Goal: Task Accomplishment & Management: Use online tool/utility

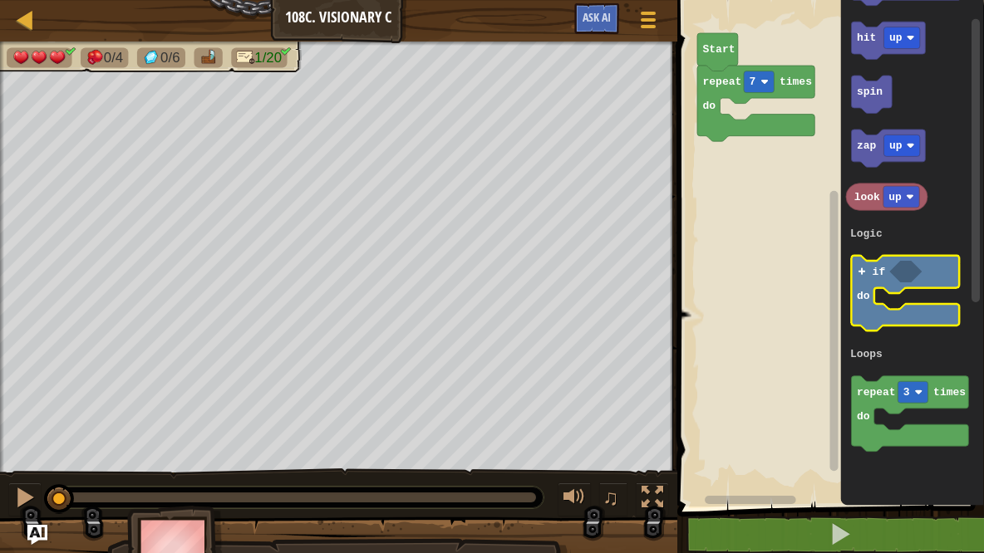
click at [868, 279] on icon "Blockly Workspace" at bounding box center [905, 295] width 108 height 76
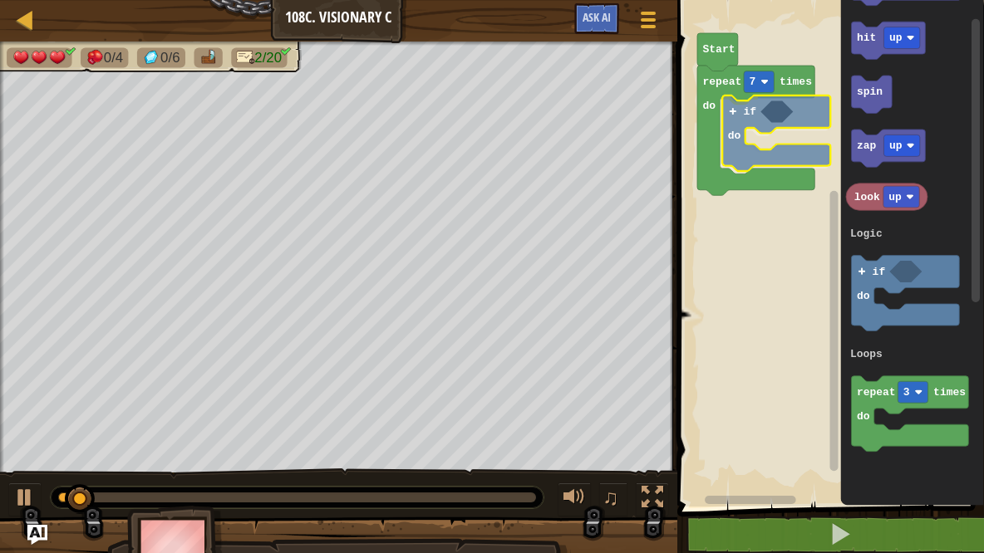
click at [735, 117] on g "repeat 7 times do if do" at bounding box center [762, 131] width 130 height 130
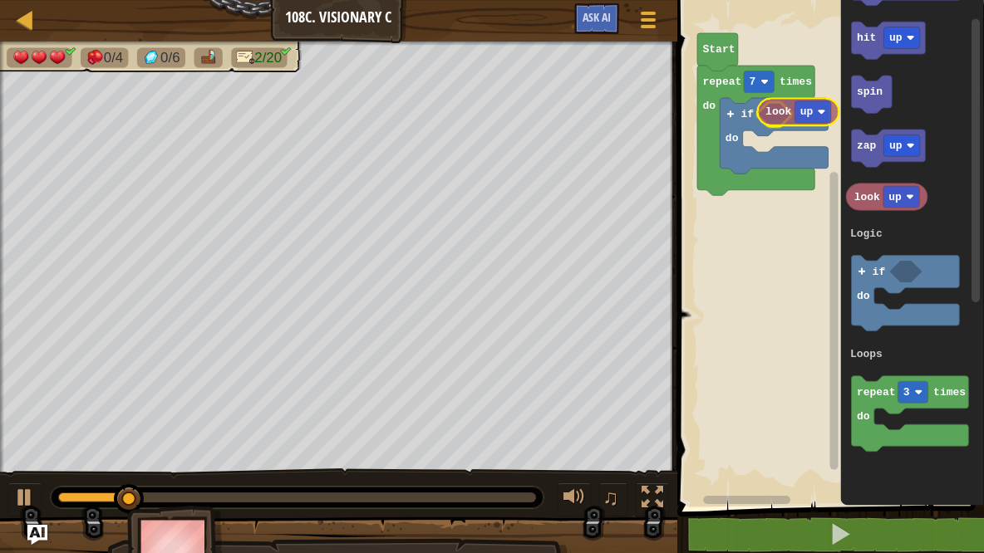
click at [784, 117] on div "Logic Loops repeat 7 times do if do Start go up 1 hit up spin zap up look up re…" at bounding box center [828, 249] width 312 height 515
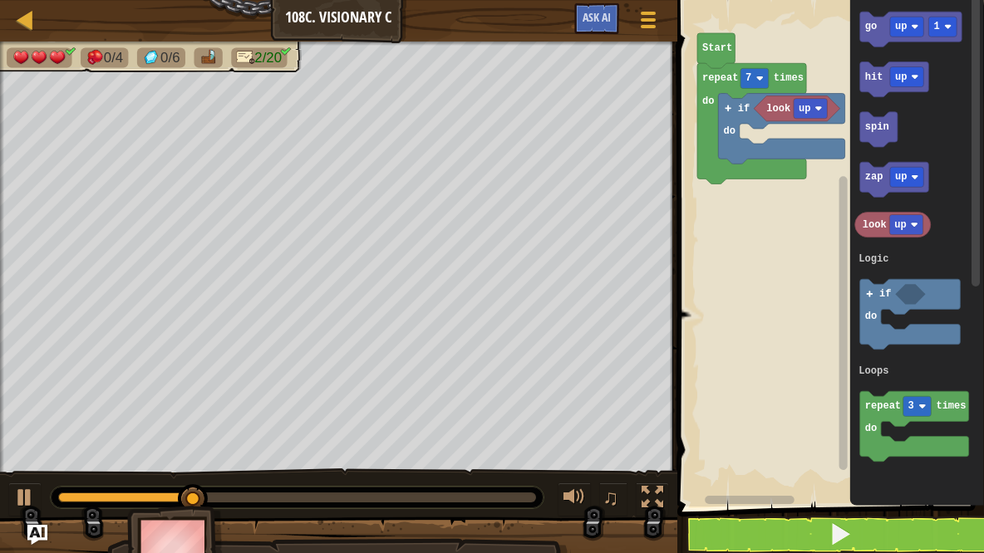
click at [956, 79] on icon "go up 1 hit up spin zap up look up repeat 3 times do if do Logic Loops" at bounding box center [916, 249] width 134 height 515
click at [925, 90] on g "go up 1 hit up spin zap up look up repeat 3 times do if do Logic Loops" at bounding box center [911, 237] width 114 height 451
click at [840, 126] on div "Logic Loops look up if do repeat 7 times do Start go up 1 hit up spin zap up lo…" at bounding box center [828, 249] width 312 height 515
click at [879, 31] on icon "Blockly Workspace" at bounding box center [910, 29] width 102 height 35
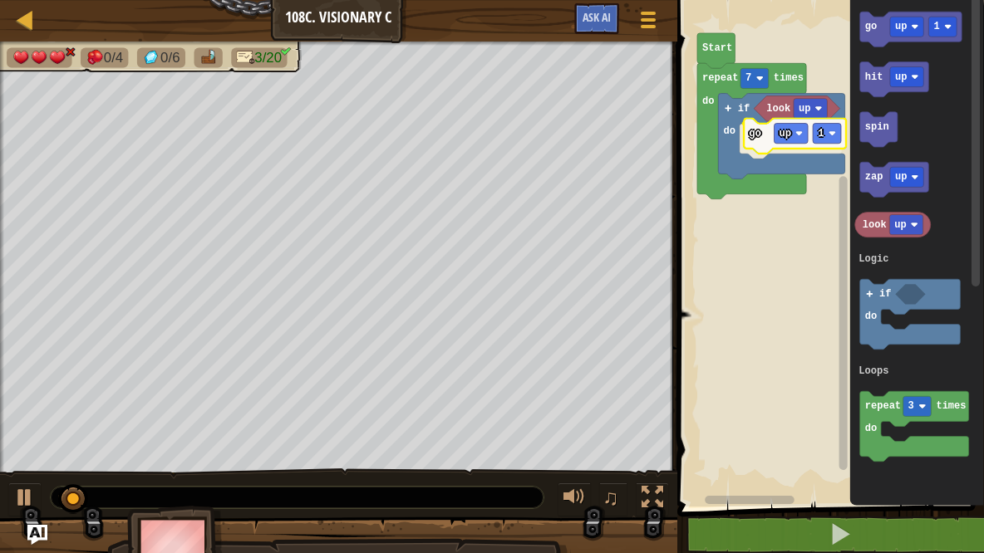
click at [756, 135] on g "look up if do go up 1" at bounding box center [781, 137] width 126 height 86
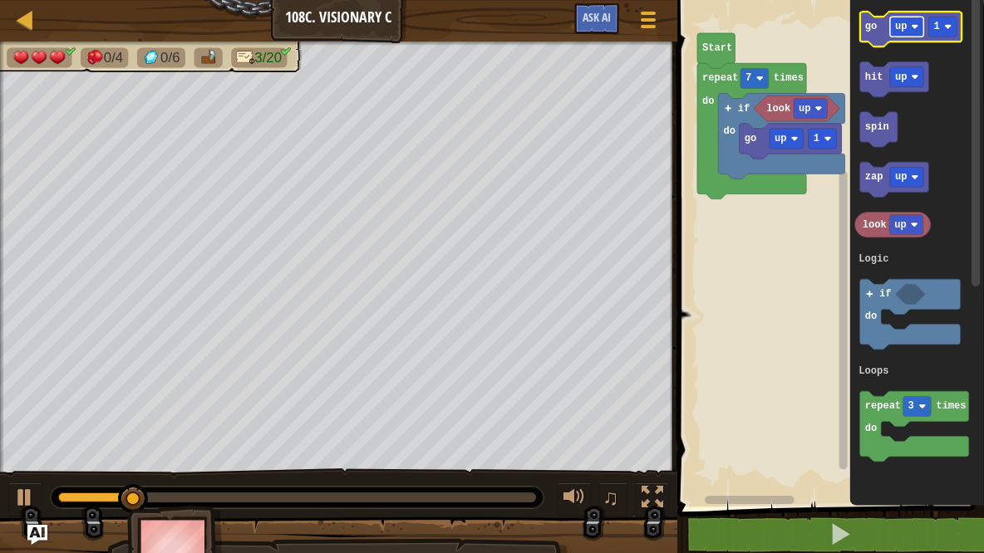
click at [916, 28] on image "Blockly Workspace" at bounding box center [914, 26] width 7 height 7
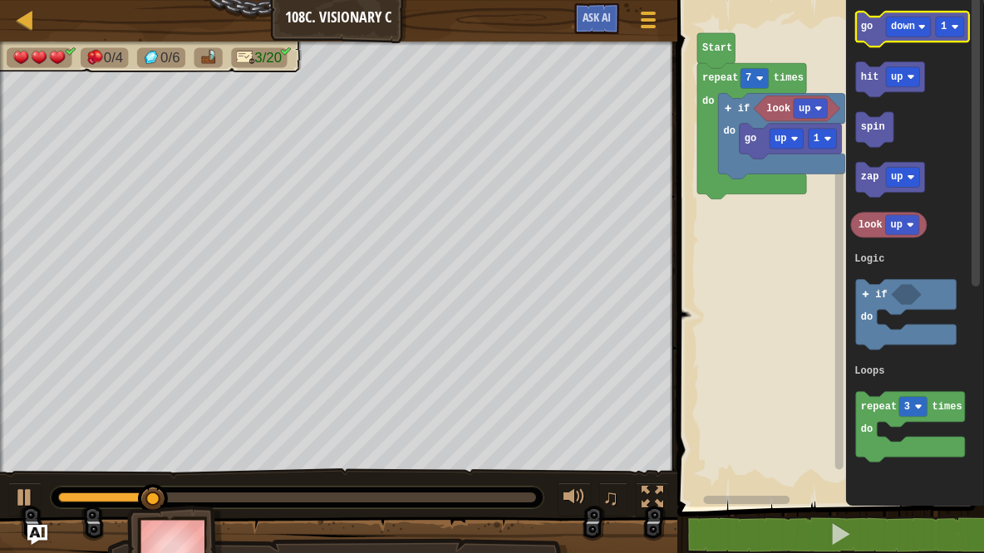
click at [866, 38] on icon "Blockly Workspace" at bounding box center [911, 29] width 113 height 35
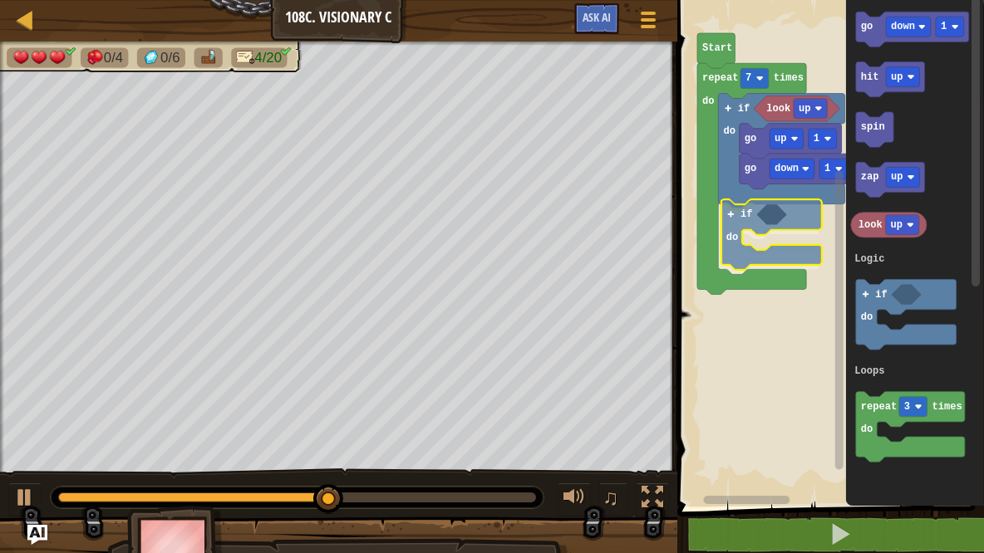
click at [739, 218] on div "Logic Loops look up if do go up 1 go down 1 if do repeat 7 times do Start go do…" at bounding box center [828, 249] width 312 height 515
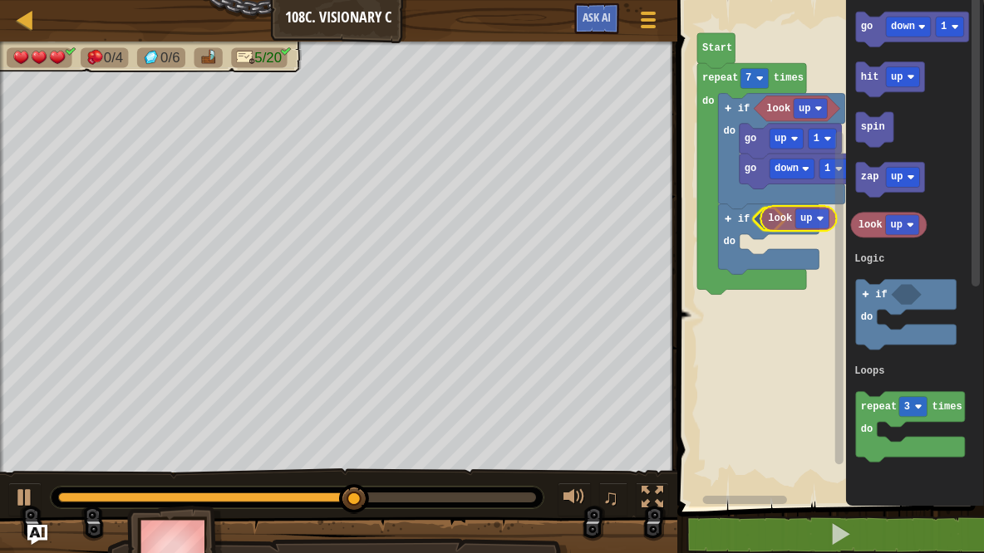
click at [776, 218] on div "Logic Loops look up if do go up 1 go down 1 if do repeat 7 times do Start go do…" at bounding box center [828, 249] width 312 height 515
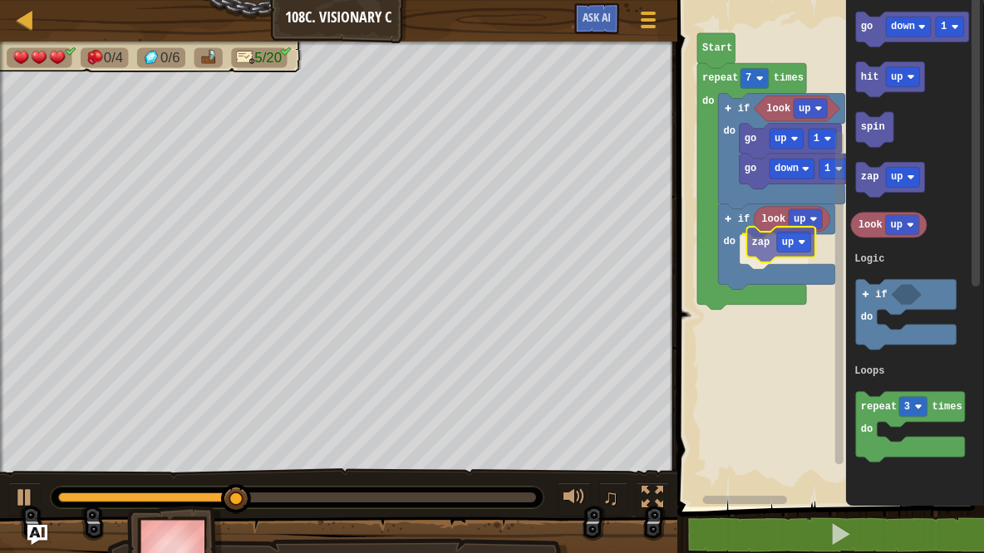
click at [758, 248] on div "Logic Loops look up if do go up 1 go down 1 if do look up zap up repeat 7 times…" at bounding box center [828, 249] width 312 height 515
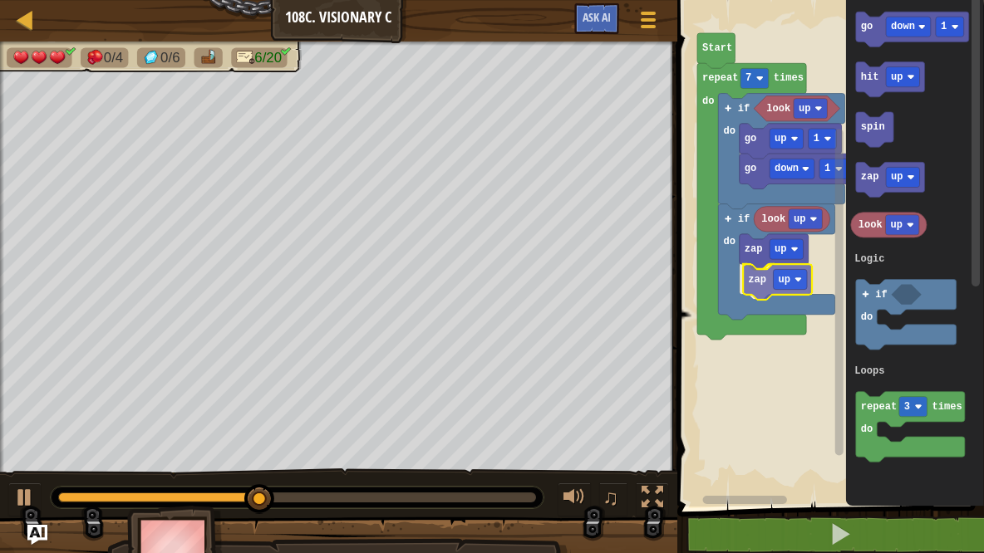
click at [758, 287] on div "Logic Loops look up if do go up 1 go down 1 if do look up zap up zap up repeat …" at bounding box center [828, 249] width 312 height 515
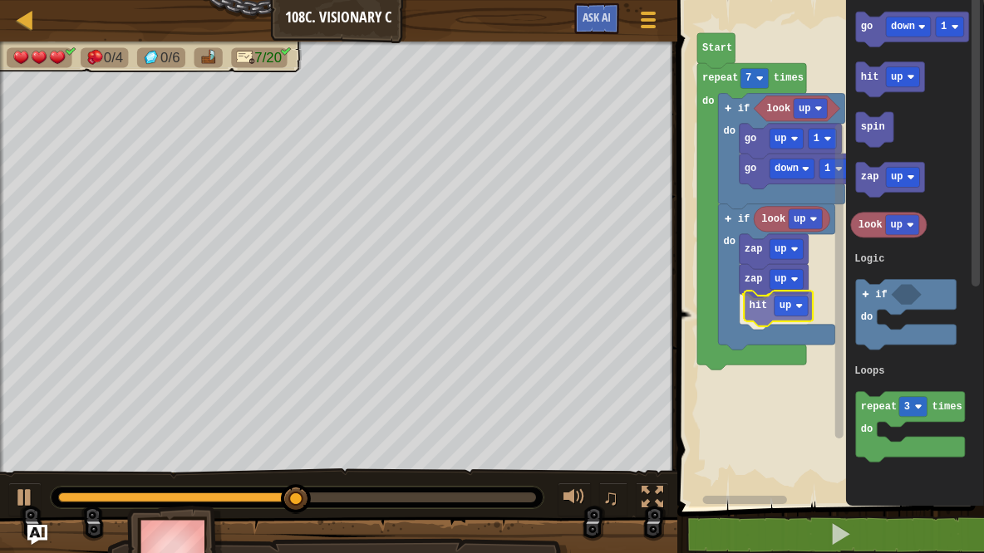
click at [758, 308] on div "Logic Loops look up if do go up 1 go down 1 if do look up zap up zap up hit up …" at bounding box center [828, 249] width 312 height 515
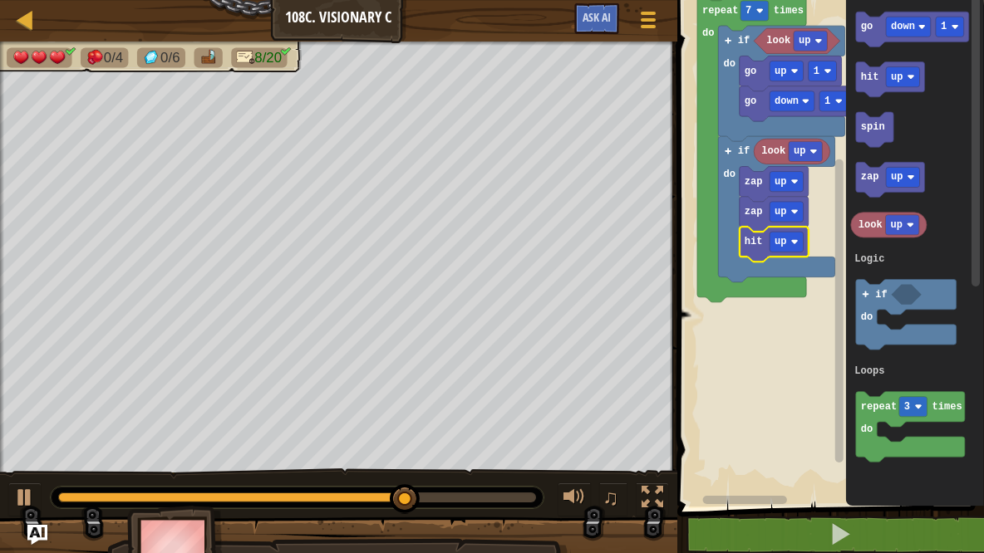
click at [838, 207] on rect "Blockly Workspace" at bounding box center [838, 311] width 8 height 303
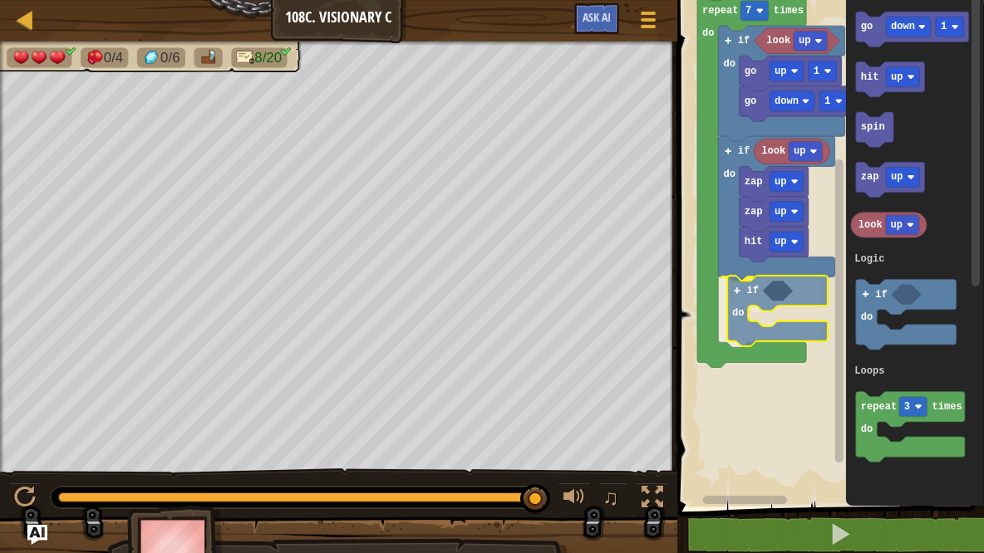
click at [739, 293] on div "Logic Loops look up if do go up 1 go down 1 if do look up zap up zap up hit up …" at bounding box center [828, 249] width 312 height 515
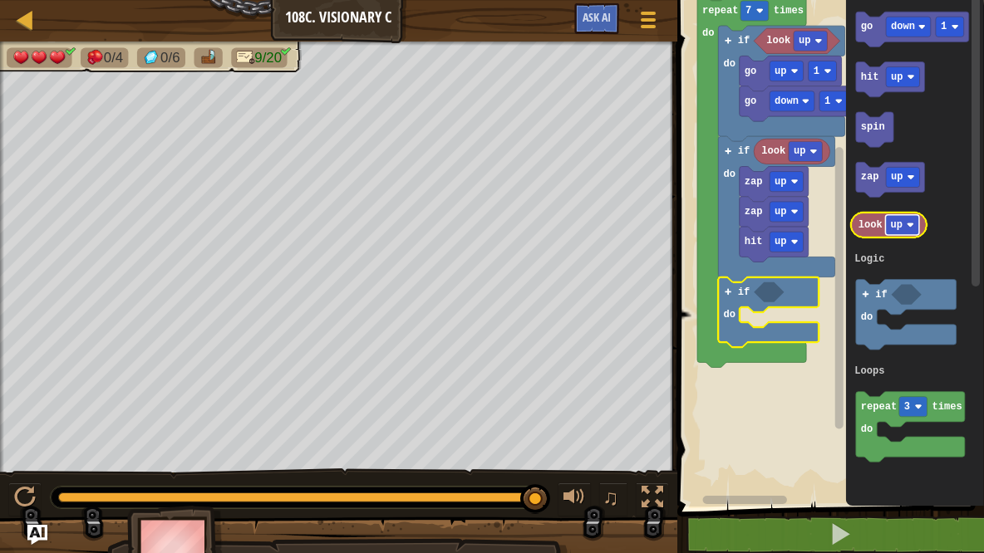
click at [902, 231] on rect "Blockly Workspace" at bounding box center [902, 225] width 34 height 20
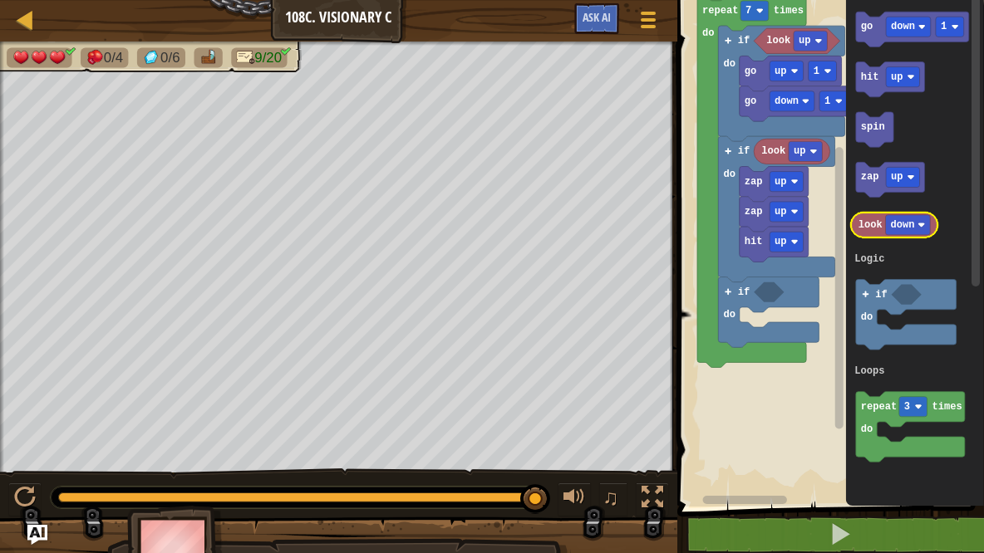
click at [890, 234] on g "look down" at bounding box center [893, 225] width 87 height 25
click at [772, 296] on div "Logic Loops look up if do go up 1 go down 1 if do look up zap up zap up hit up …" at bounding box center [828, 249] width 312 height 515
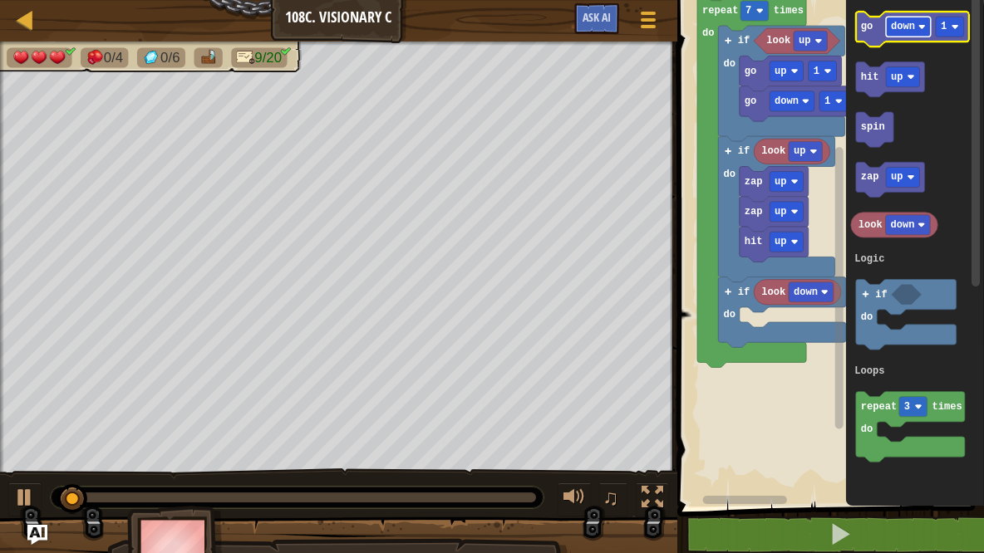
click at [920, 32] on rect "Blockly Workspace" at bounding box center [908, 27] width 45 height 20
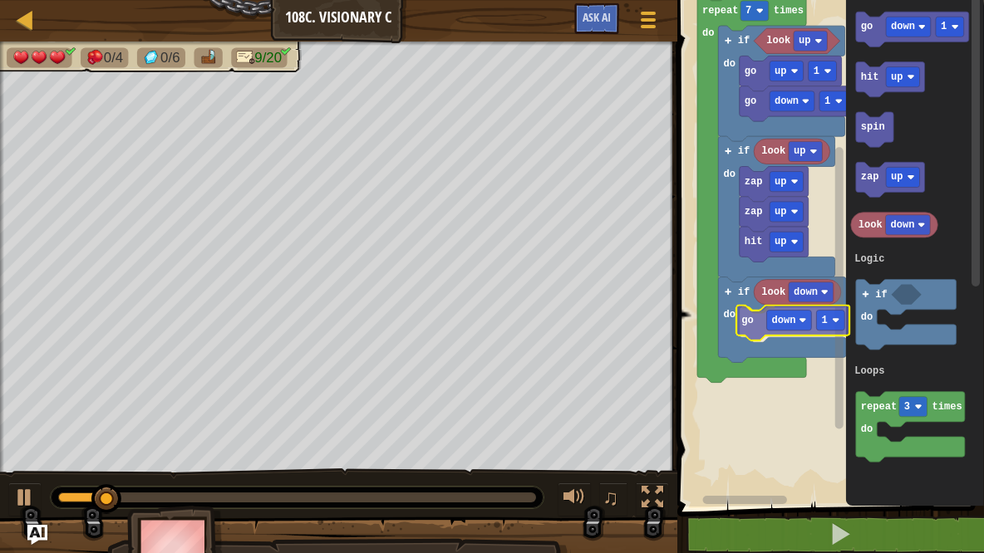
click at [749, 322] on div "Logic Loops look up if do go up 1 go down 1 if do look up zap up zap up hit up …" at bounding box center [828, 249] width 312 height 515
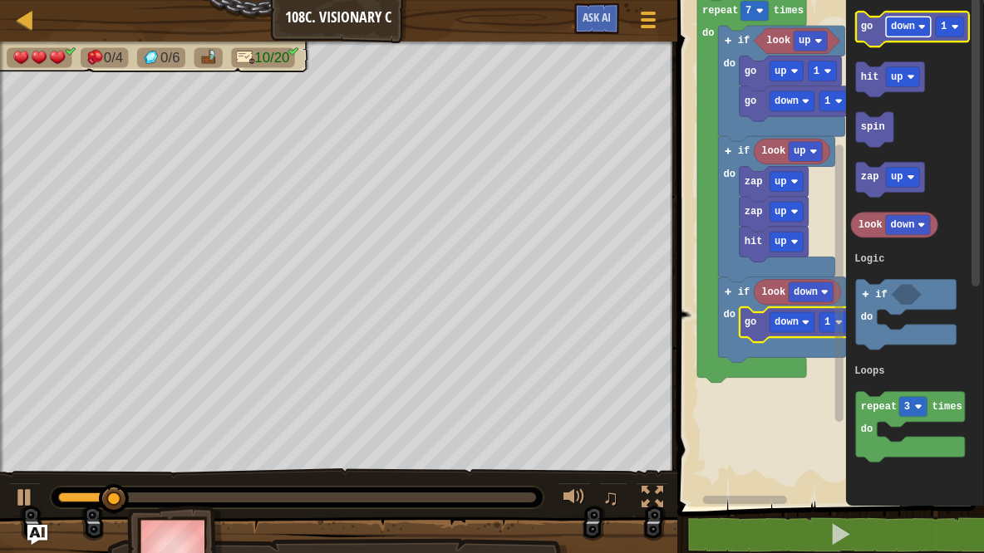
click at [922, 35] on rect "Blockly Workspace" at bounding box center [908, 27] width 45 height 20
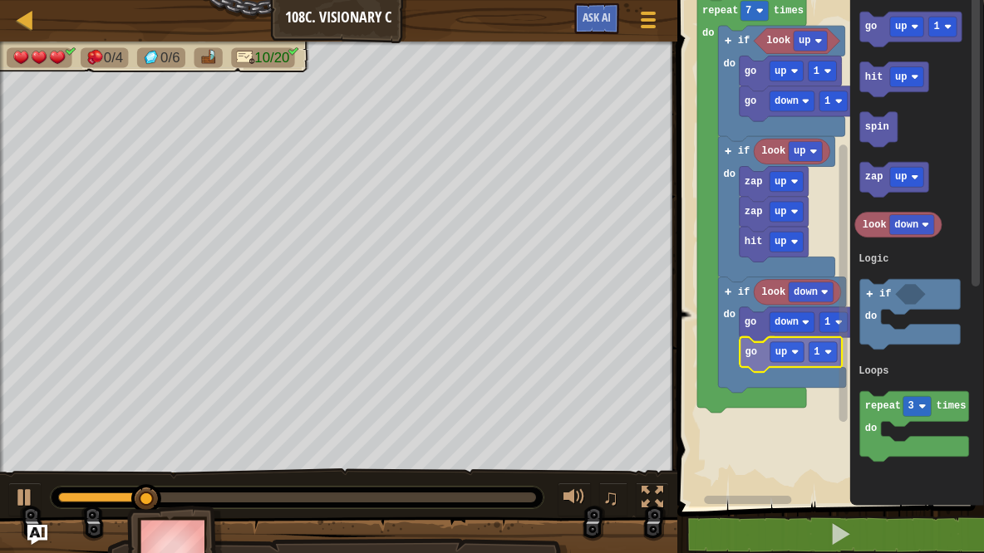
click at [757, 358] on div "Logic Loops look up if do go up 1 go down 1 if do look up zap up zap up hit up …" at bounding box center [828, 249] width 312 height 515
click at [784, 439] on rect "Blockly Workspace" at bounding box center [828, 249] width 312 height 515
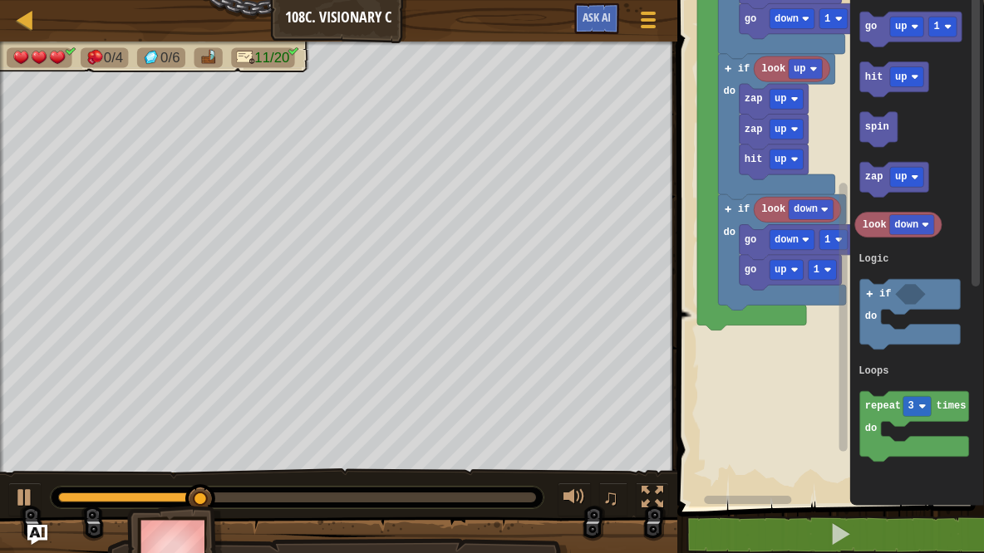
click at [840, 245] on rect "Blockly Workspace" at bounding box center [842, 317] width 8 height 268
click at [760, 334] on div "Logic Loops look up if do go up 1 go down 1 if do look up zap up zap up hit up …" at bounding box center [828, 249] width 312 height 515
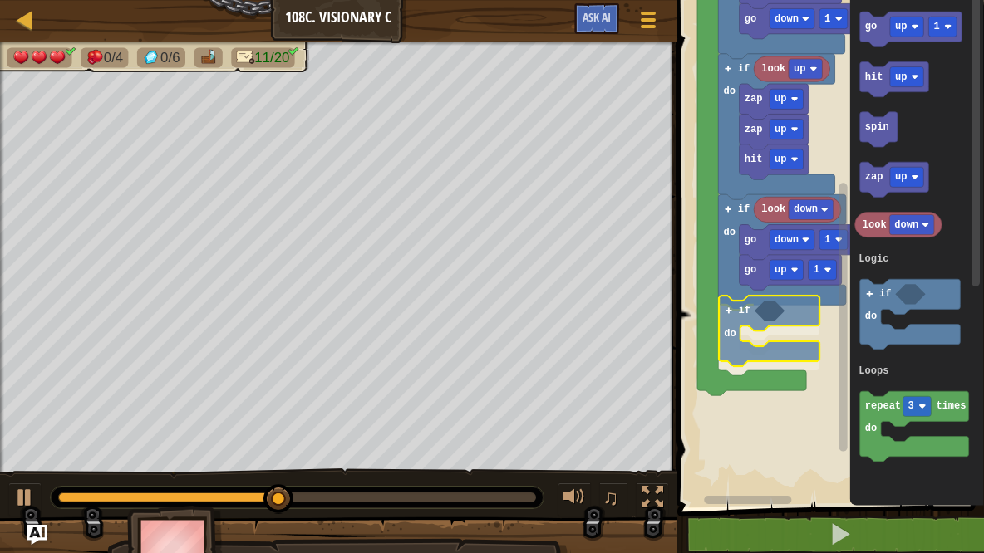
click at [742, 317] on div "Logic Loops look up if do go up 1 go down 1 if do look up zap up zap up hit up …" at bounding box center [828, 249] width 312 height 515
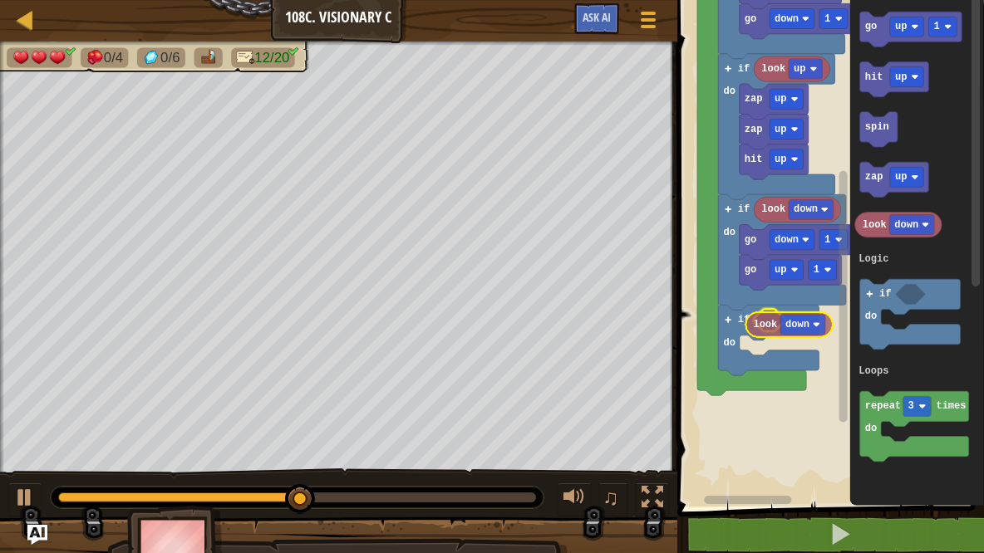
click at [768, 329] on div "Logic Loops look up if do go up 1 go down 1 if do look up zap up zap up hit up …" at bounding box center [828, 249] width 312 height 515
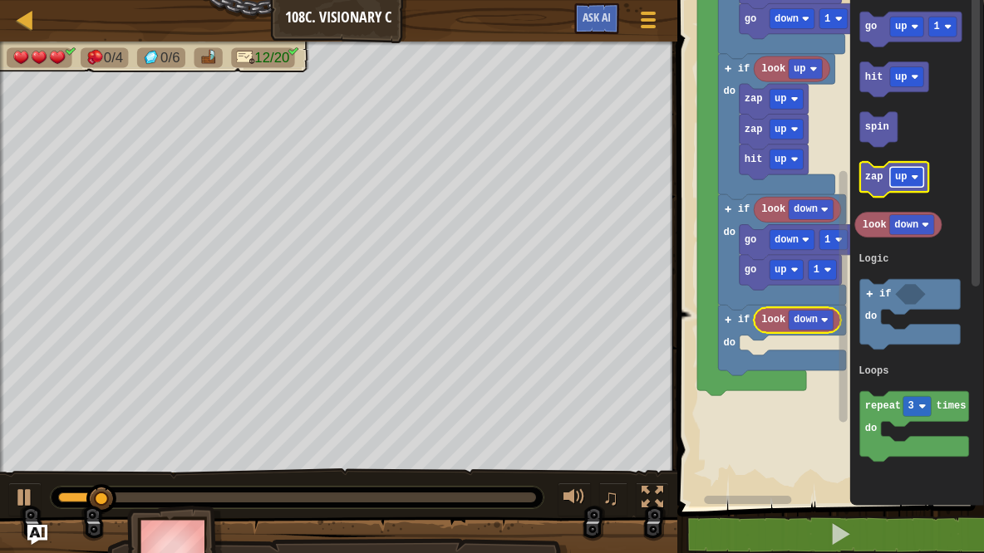
click at [913, 179] on image "Blockly Workspace" at bounding box center [914, 177] width 7 height 7
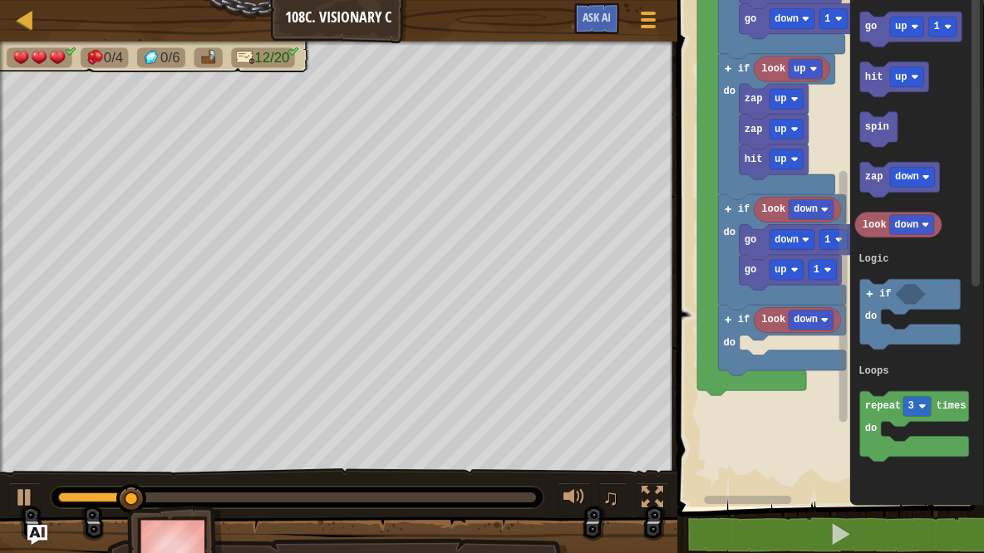
click at [773, 338] on div "Logic Loops look up if do go up 1 go down 1 if do look up zap up zap up hit up …" at bounding box center [828, 249] width 312 height 515
click at [890, 218] on g "look down" at bounding box center [897, 225] width 87 height 25
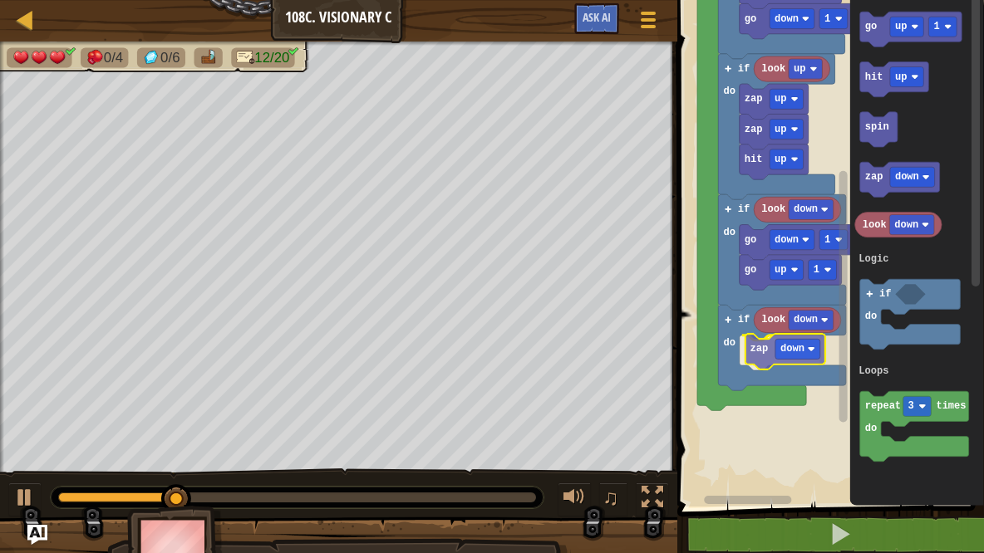
click at [761, 366] on div "Logic Loops look up if do go up 1 go down 1 if do look up zap up zap up hit up …" at bounding box center [828, 249] width 312 height 515
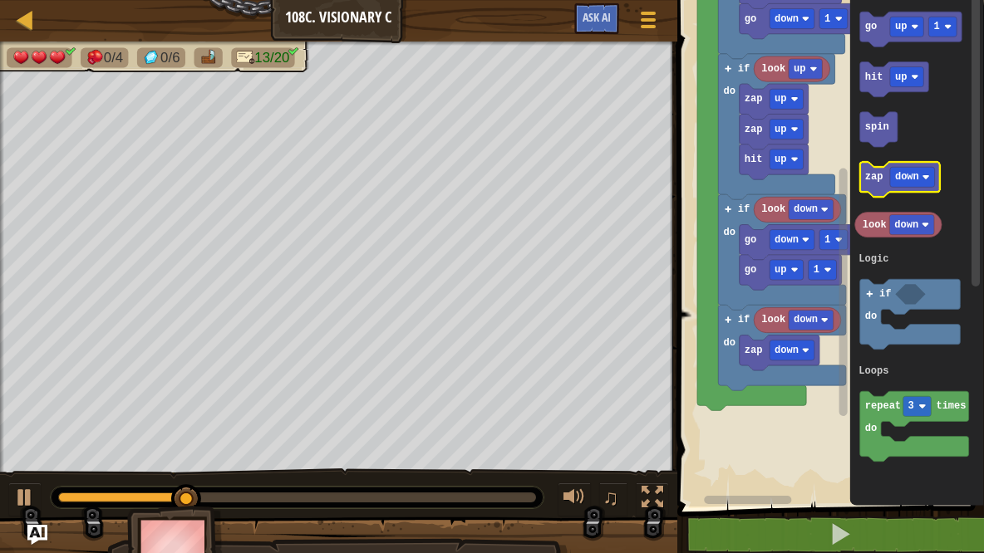
click at [884, 186] on icon "Blockly Workspace" at bounding box center [899, 180] width 80 height 35
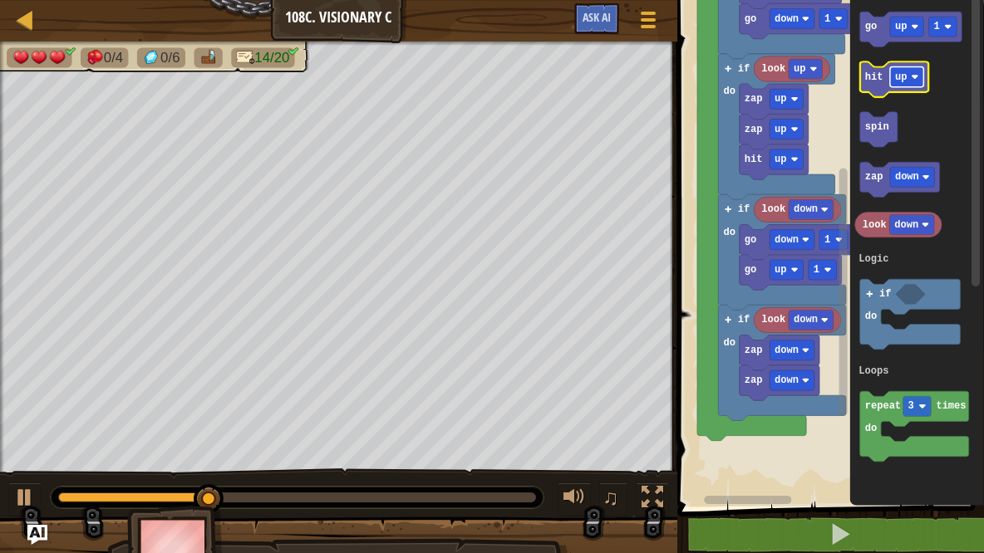
click at [915, 76] on image "Blockly Workspace" at bounding box center [914, 76] width 7 height 7
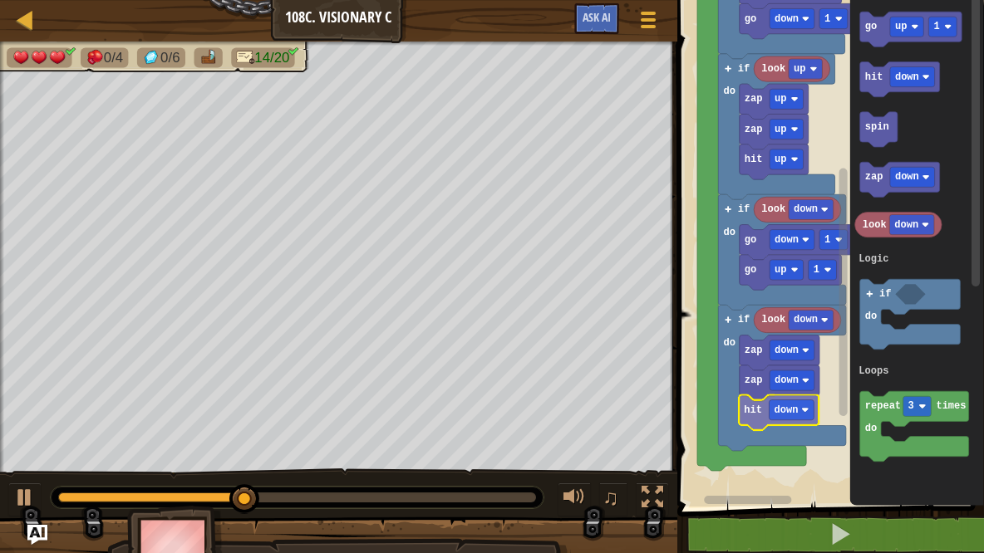
click at [754, 419] on div "Logic Loops look up if do go up 1 go down 1 if do look up zap up zap up hit up …" at bounding box center [828, 249] width 312 height 515
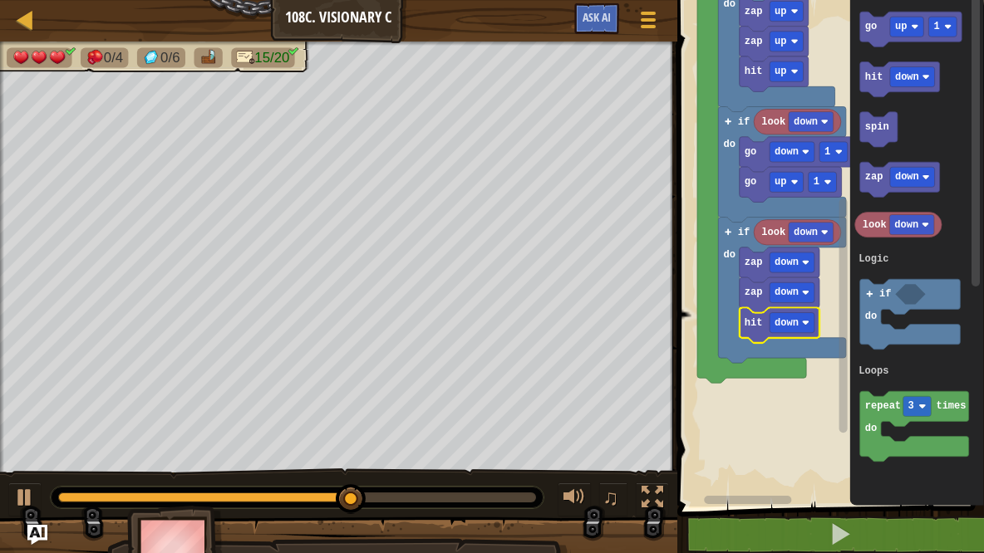
click at [837, 399] on g "Blockly Workspace" at bounding box center [843, 244] width 12 height 502
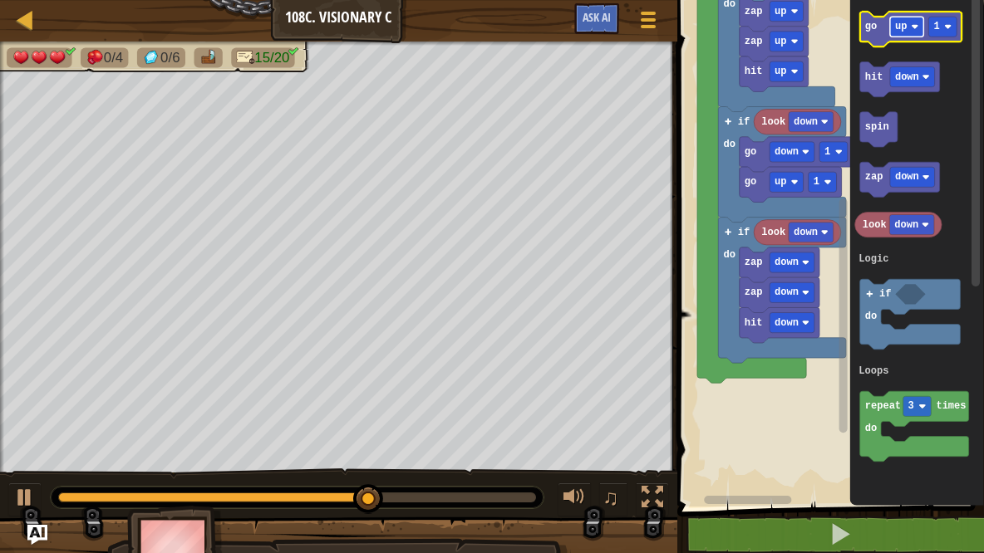
click at [917, 32] on rect "Blockly Workspace" at bounding box center [907, 27] width 34 height 20
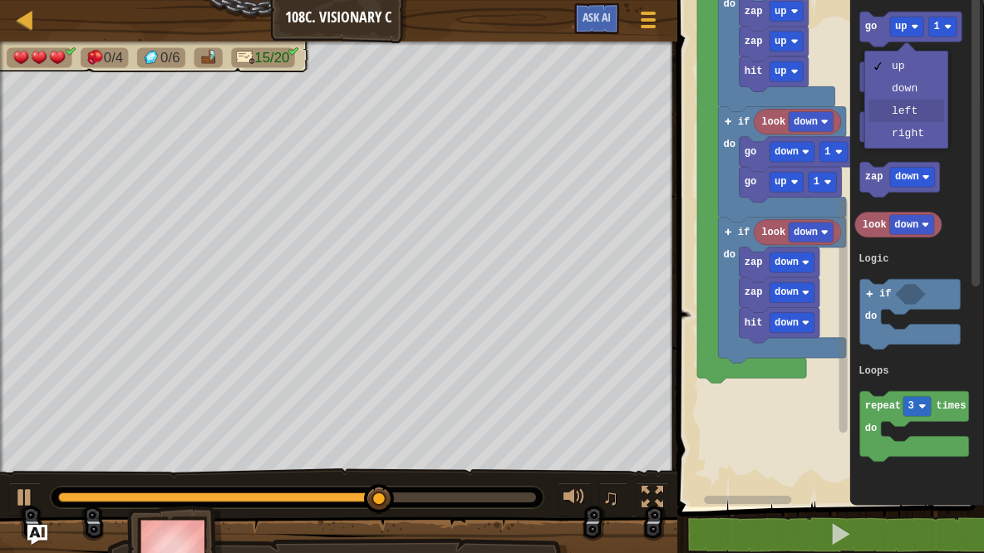
drag, startPoint x: 906, startPoint y: 106, endPoint x: 904, endPoint y: 94, distance: 12.6
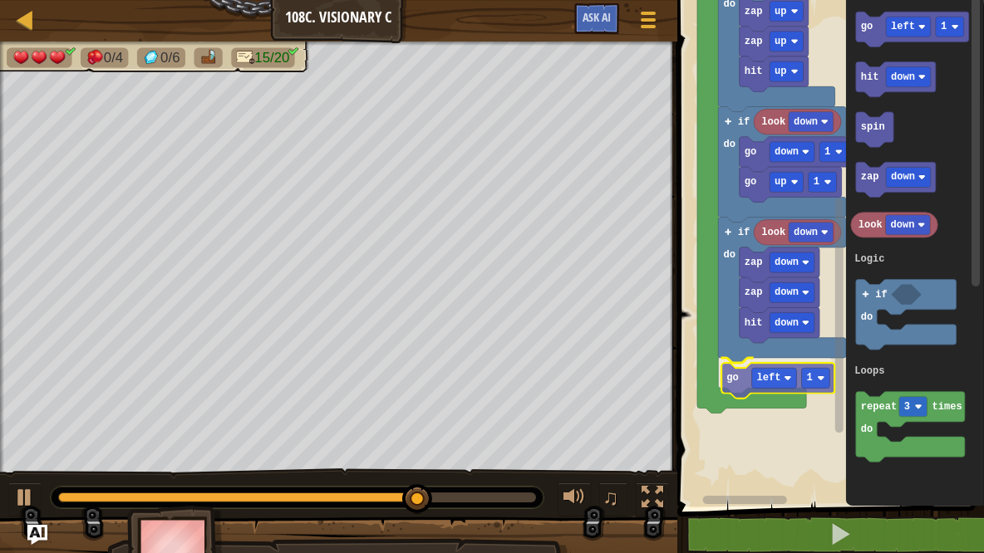
click at [741, 390] on div "Logic Loops look up if do go up 1 go down 1 if do look up zap up zap up hit up …" at bounding box center [828, 249] width 312 height 515
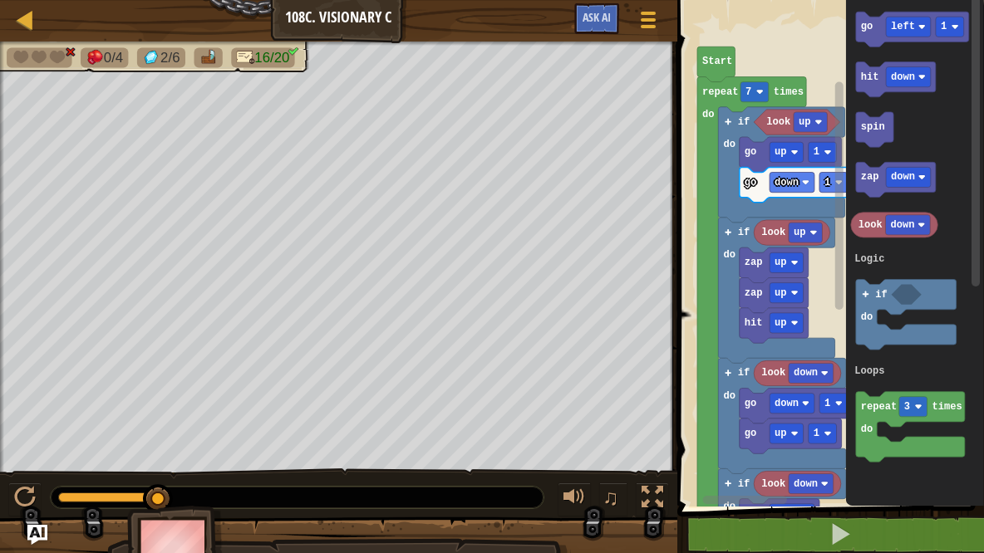
click at [842, 258] on rect "Blockly Workspace" at bounding box center [838, 195] width 8 height 228
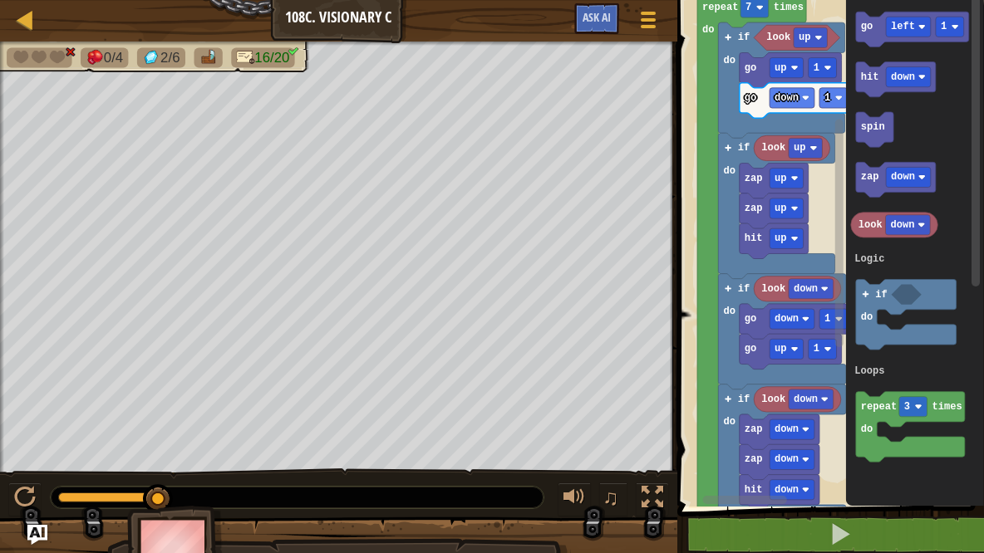
click at [839, 299] on rect "Blockly Workspace" at bounding box center [838, 233] width 8 height 228
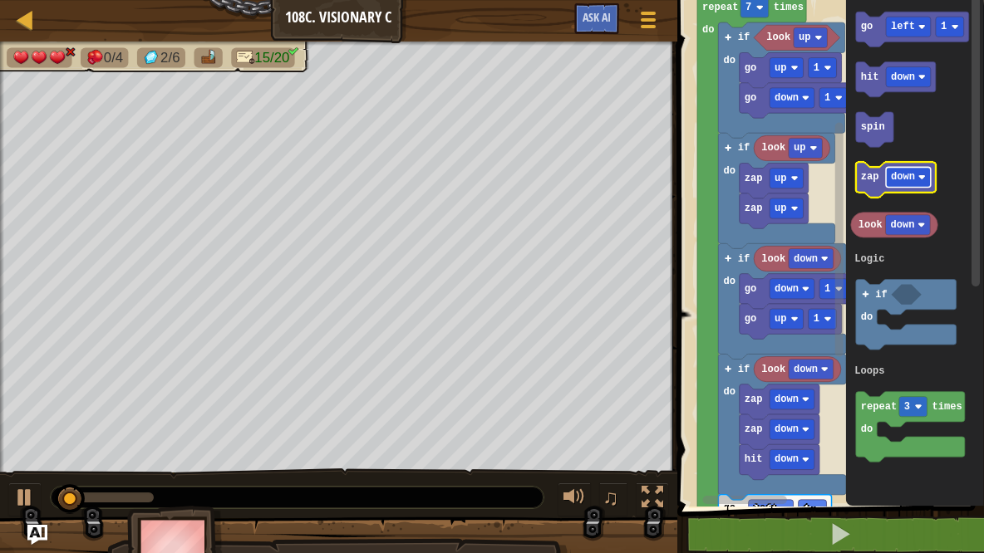
click at [922, 177] on image "Blockly Workspace" at bounding box center [920, 177] width 7 height 7
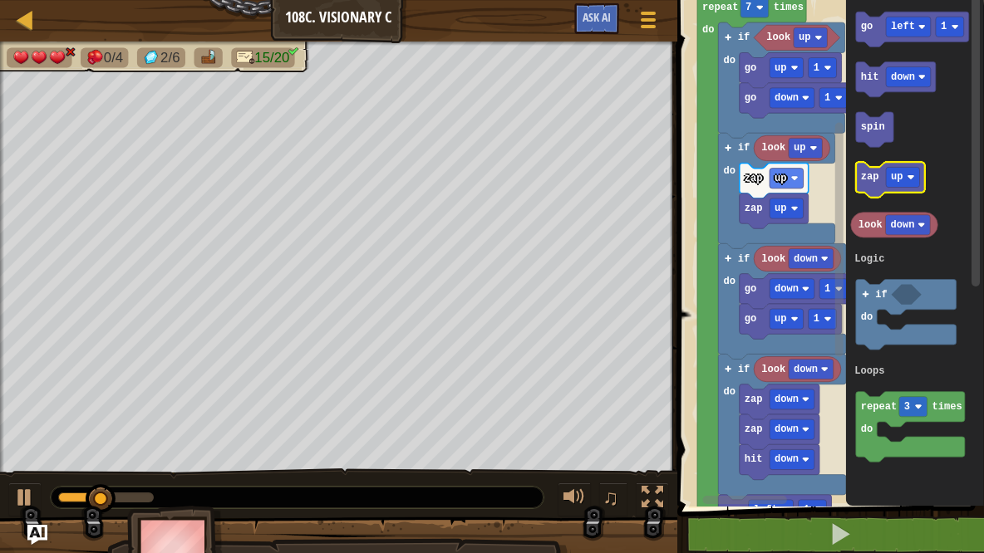
click at [896, 185] on g "zap up" at bounding box center [889, 180] width 69 height 35
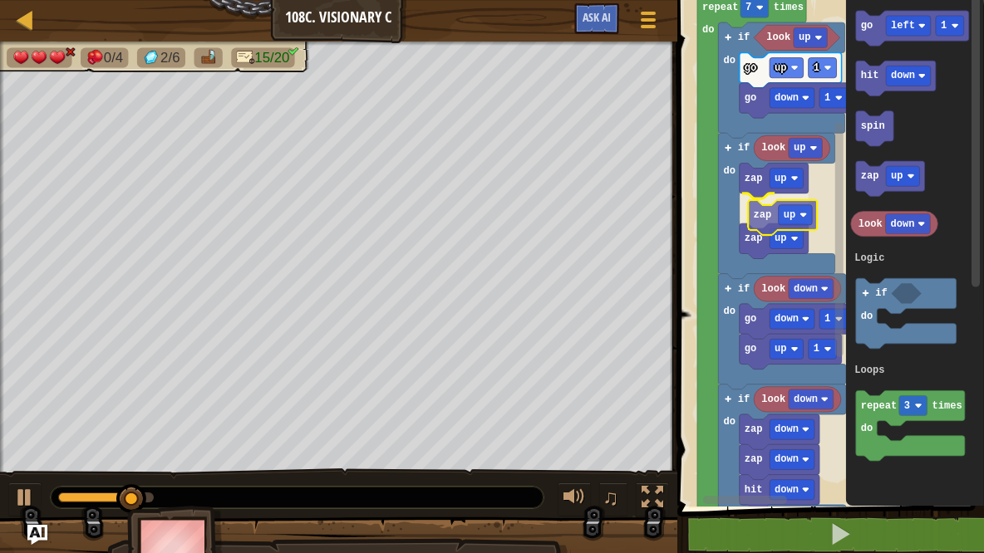
click at [765, 222] on div "Logic Loops look up if do go up 1 go down 1 if do look up zap up zap up zap up …" at bounding box center [828, 249] width 312 height 515
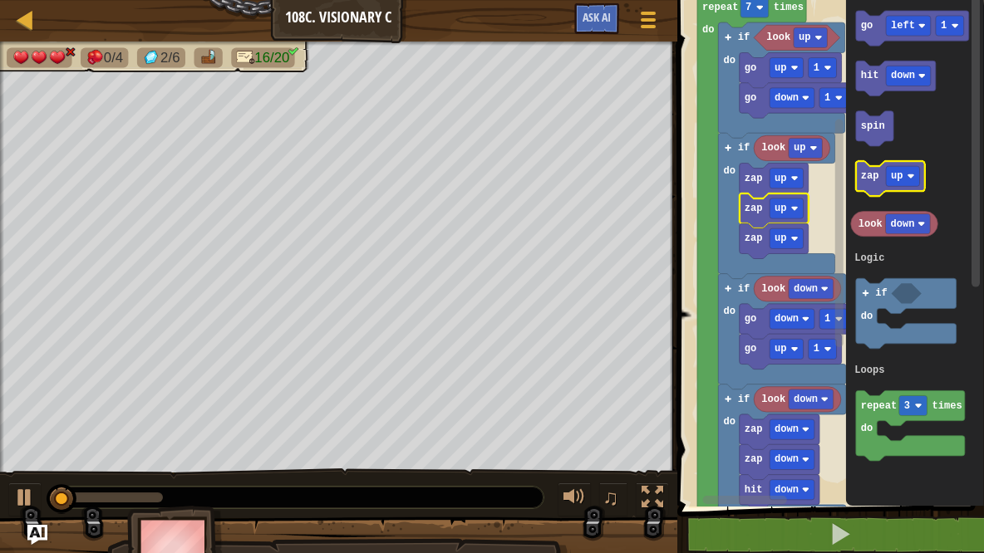
click at [873, 177] on text "zap" at bounding box center [869, 177] width 18 height 12
click at [873, 188] on icon "Blockly Workspace" at bounding box center [889, 178] width 69 height 35
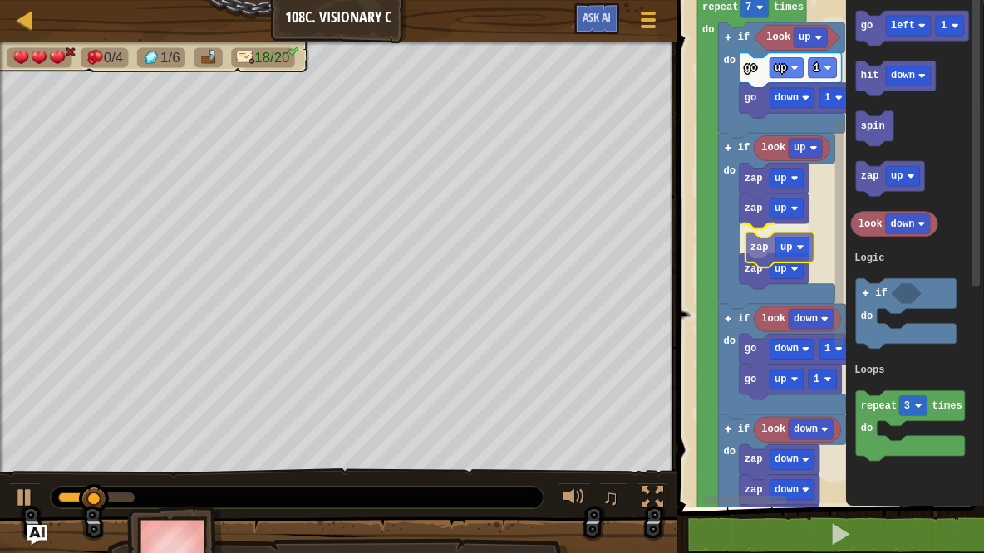
click at [757, 250] on div "Logic Loops look up if do go up 1 go down 1 if do look up zap up zap up zap up …" at bounding box center [828, 249] width 312 height 515
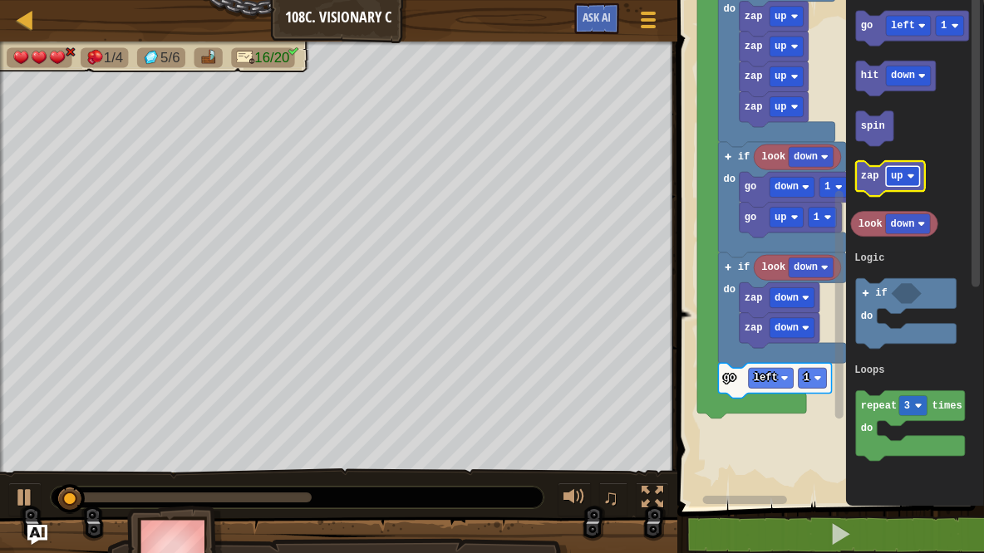
click at [914, 179] on rect "Blockly Workspace" at bounding box center [903, 176] width 34 height 20
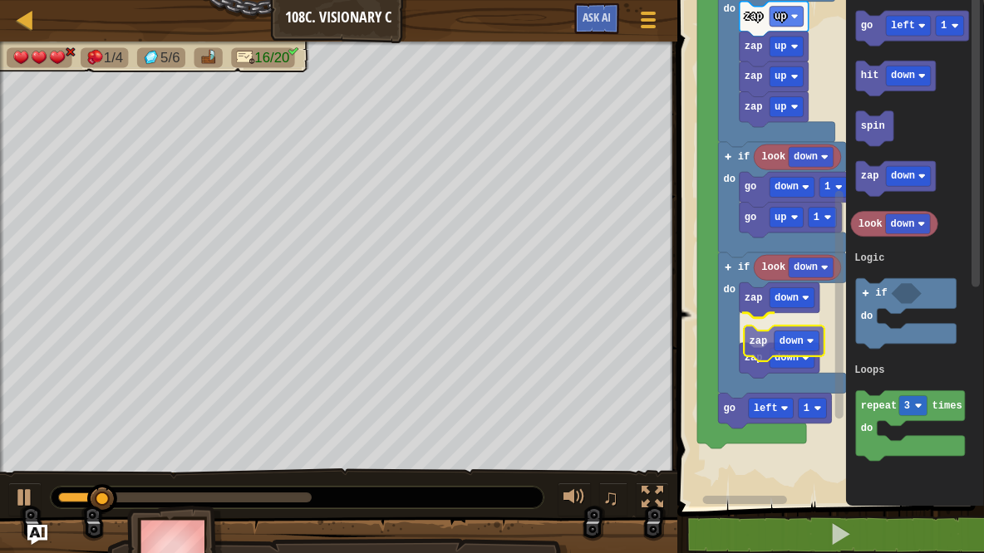
click at [754, 344] on div "Logic Loops look up if do go up 1 go down 1 if do look up zap up zap up zap up …" at bounding box center [828, 249] width 312 height 515
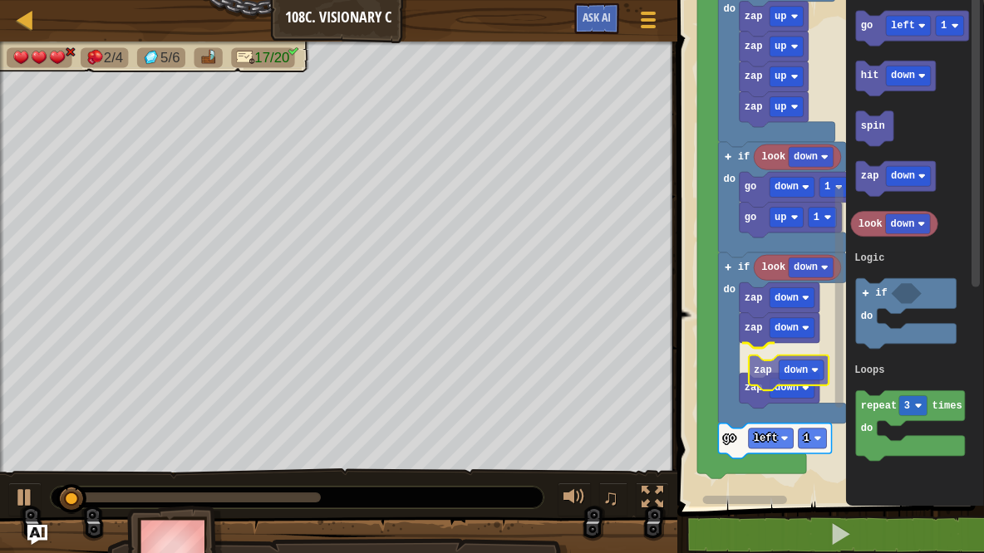
click at [768, 376] on div "Logic Loops look up if do go up 1 go down 1 if do look up zap up zap up zap up …" at bounding box center [828, 249] width 312 height 515
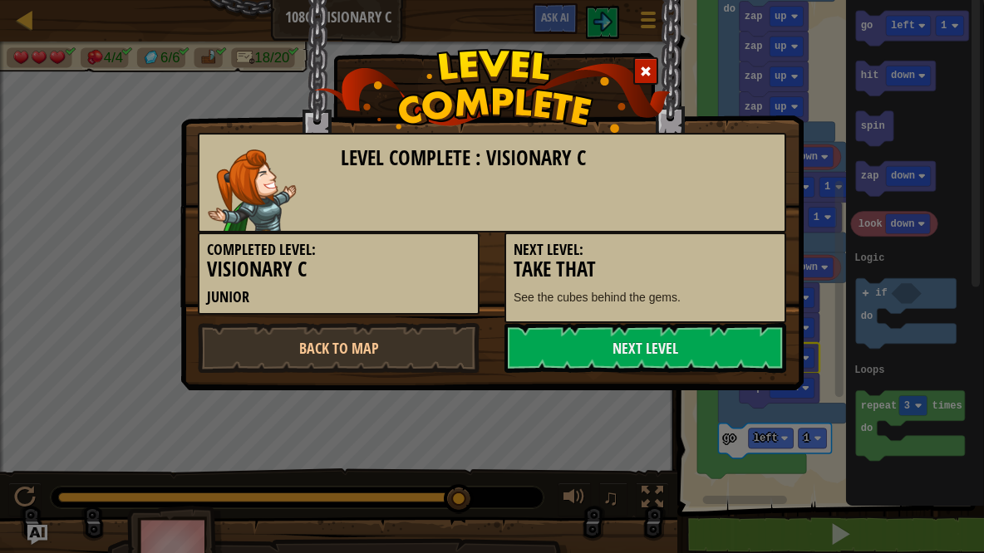
click at [646, 71] on span at bounding box center [646, 72] width 12 height 12
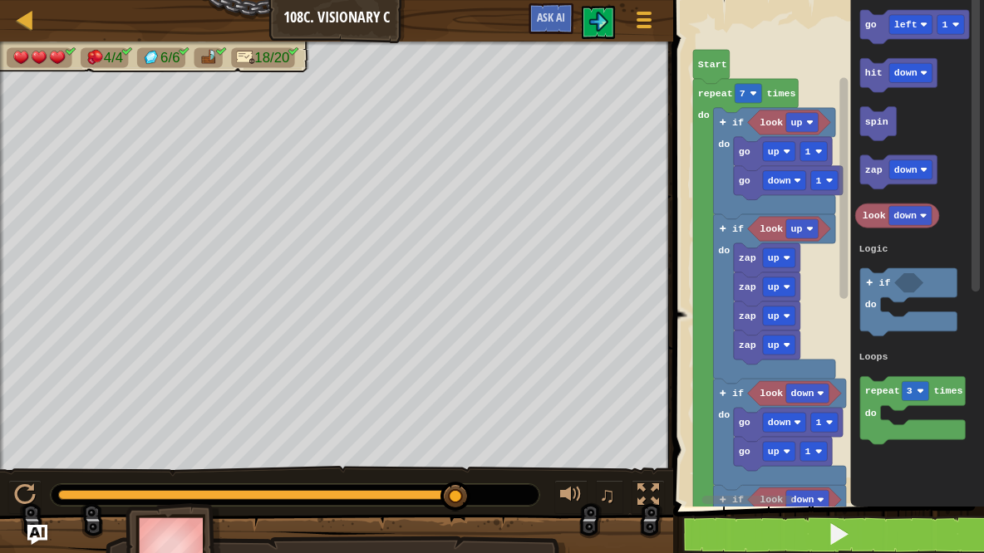
click at [440, 32] on div "Courses Junior 108c. Visionary C Game Menu Ask AI" at bounding box center [336, 21] width 673 height 42
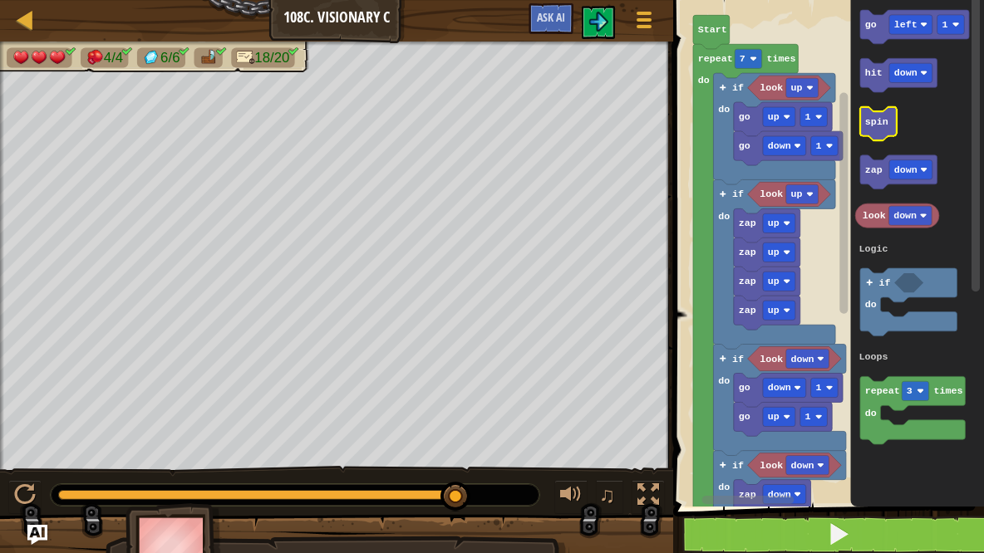
click at [877, 113] on div "Logic Loops look up go down 1 go up 1 look up zap up zap up zap up zap up look …" at bounding box center [826, 249] width 316 height 515
